Goal: Navigation & Orientation: Find specific page/section

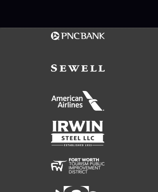
scroll to position [1311, 0]
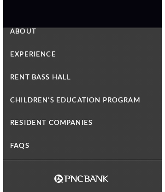
scroll to position [1356, 0]
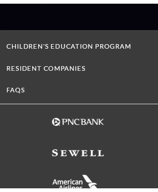
scroll to position [1554, 0]
